Goal: Information Seeking & Learning: Learn about a topic

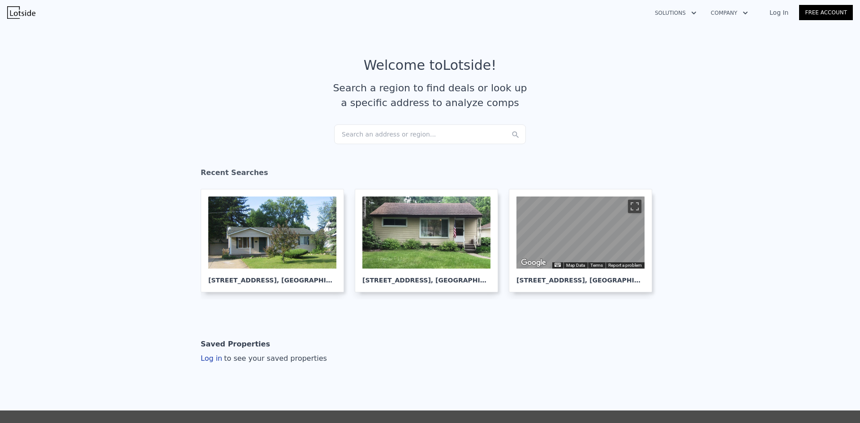
click at [404, 129] on div "Search an address or region..." at bounding box center [430, 134] width 192 height 20
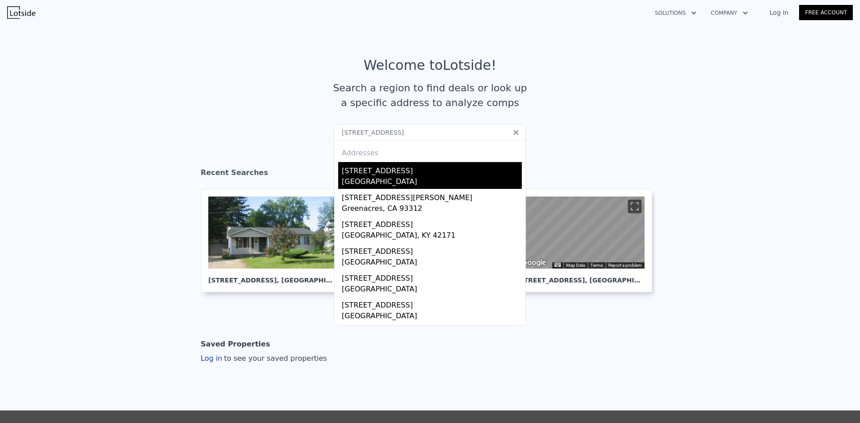
type input "[STREET_ADDRESS]"
click at [410, 176] on div "[STREET_ADDRESS]" at bounding box center [432, 169] width 180 height 14
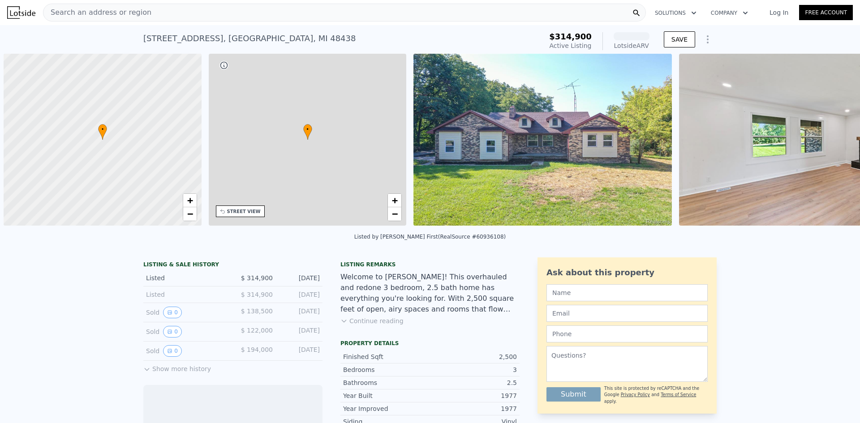
scroll to position [0, 4]
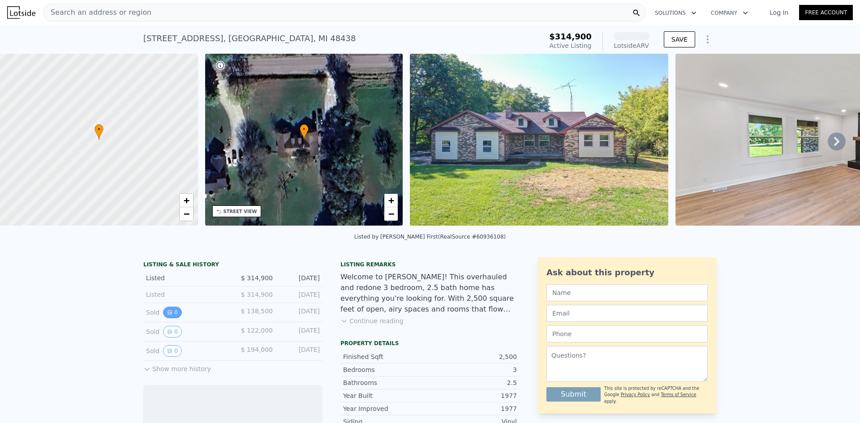
click at [170, 315] on button "0" at bounding box center [172, 313] width 19 height 12
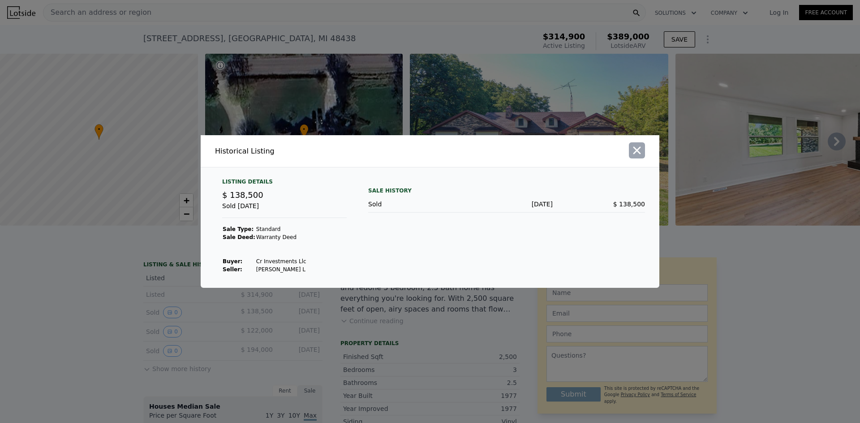
click at [639, 150] on icon "button" at bounding box center [637, 151] width 8 height 8
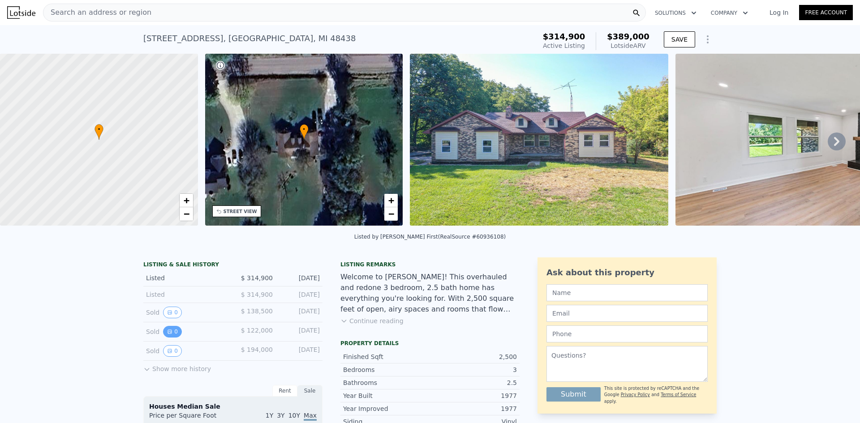
click at [168, 334] on icon "View historical data" at bounding box center [170, 332] width 4 height 4
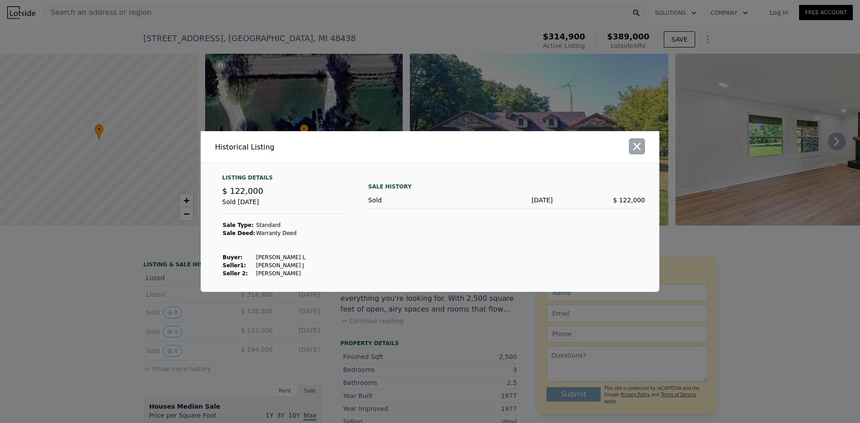
click at [639, 146] on icon "button" at bounding box center [637, 146] width 13 height 13
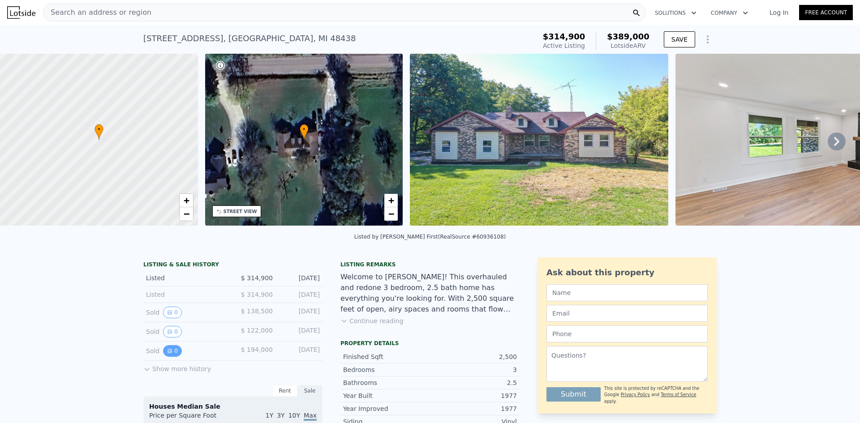
click at [168, 354] on icon "View historical data" at bounding box center [169, 350] width 5 height 5
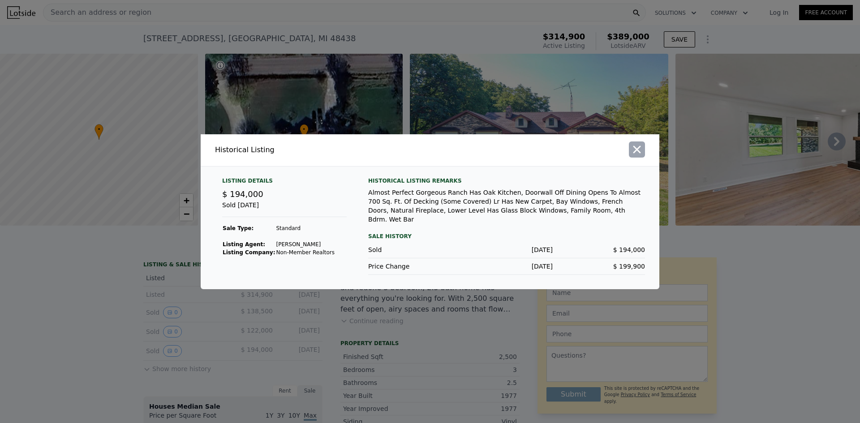
click at [636, 153] on icon "button" at bounding box center [637, 150] width 8 height 8
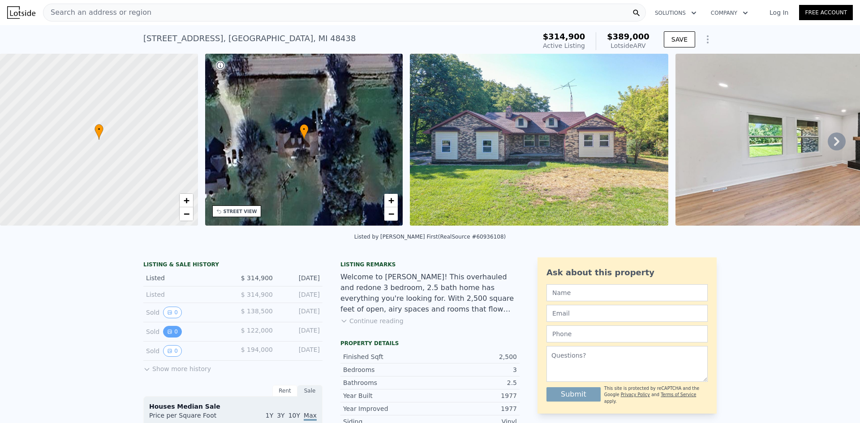
click at [167, 335] on icon "View historical data" at bounding box center [169, 331] width 5 height 5
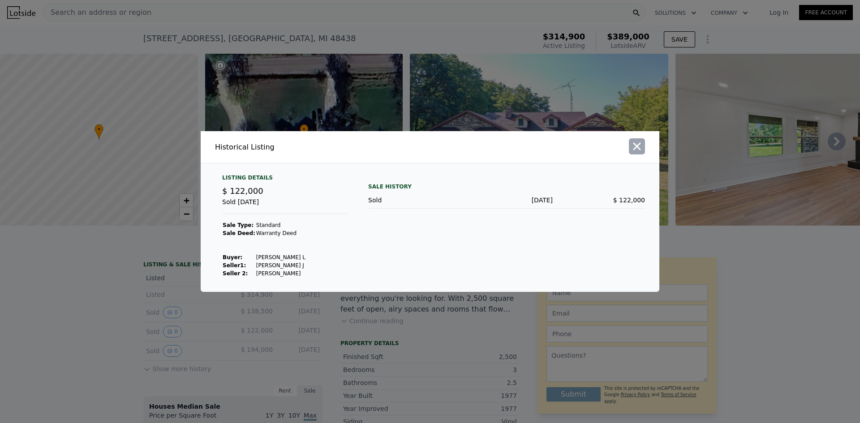
click at [643, 149] on button "button" at bounding box center [637, 146] width 16 height 16
